Goal: Information Seeking & Learning: Learn about a topic

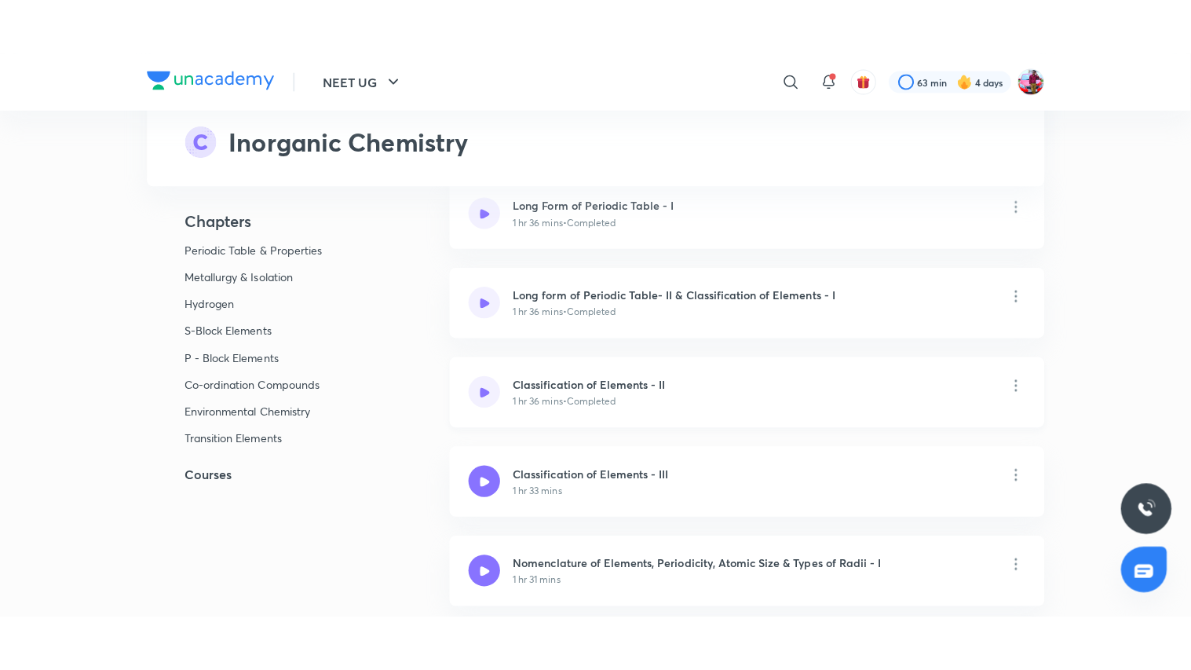
scroll to position [349, 0]
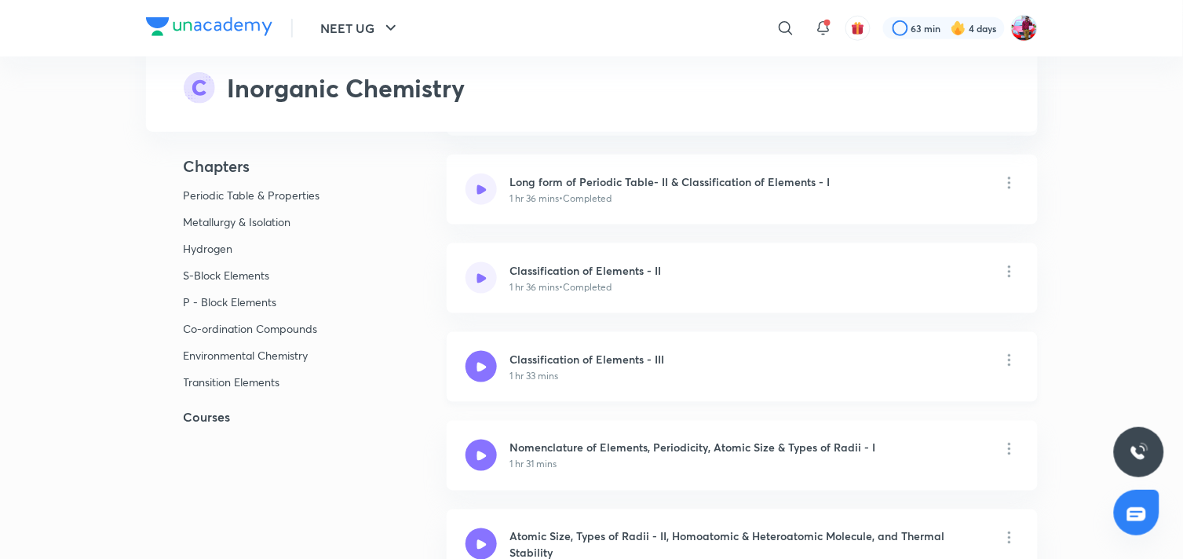
click at [574, 372] on div "1 hr 33 mins" at bounding box center [586, 376] width 155 height 14
